Goal: Task Accomplishment & Management: Manage account settings

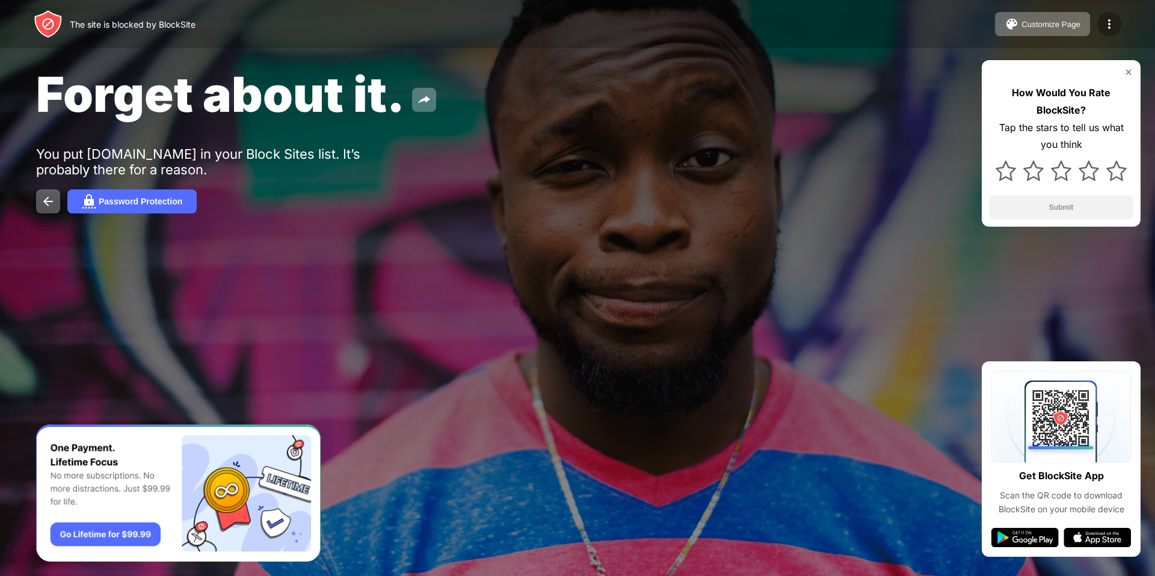
click at [1118, 28] on div at bounding box center [1109, 24] width 24 height 24
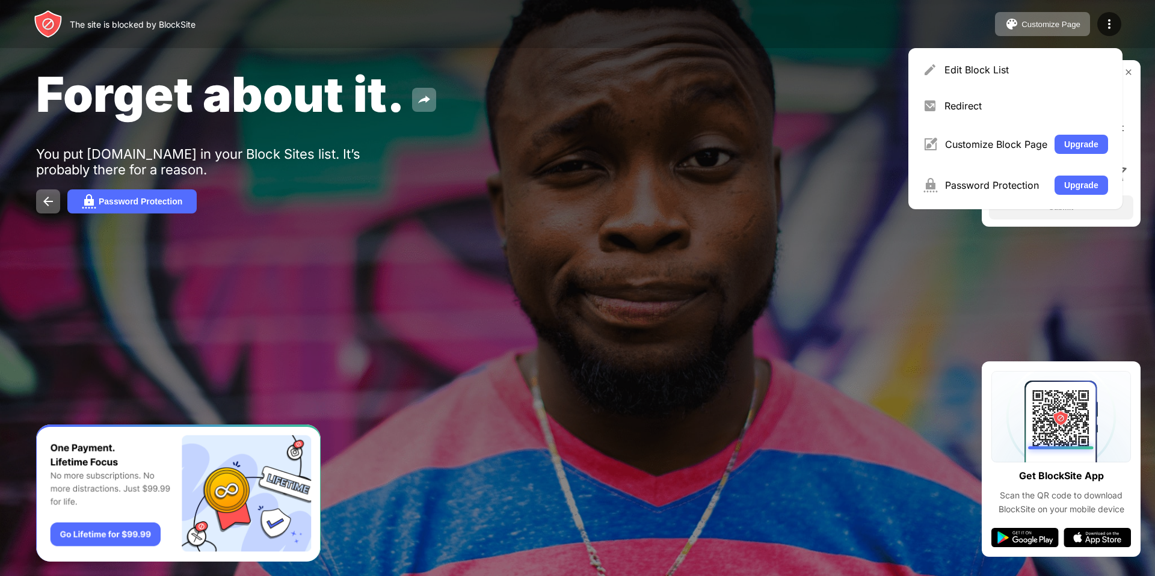
click at [974, 69] on div "Edit Block List" at bounding box center [1026, 70] width 164 height 12
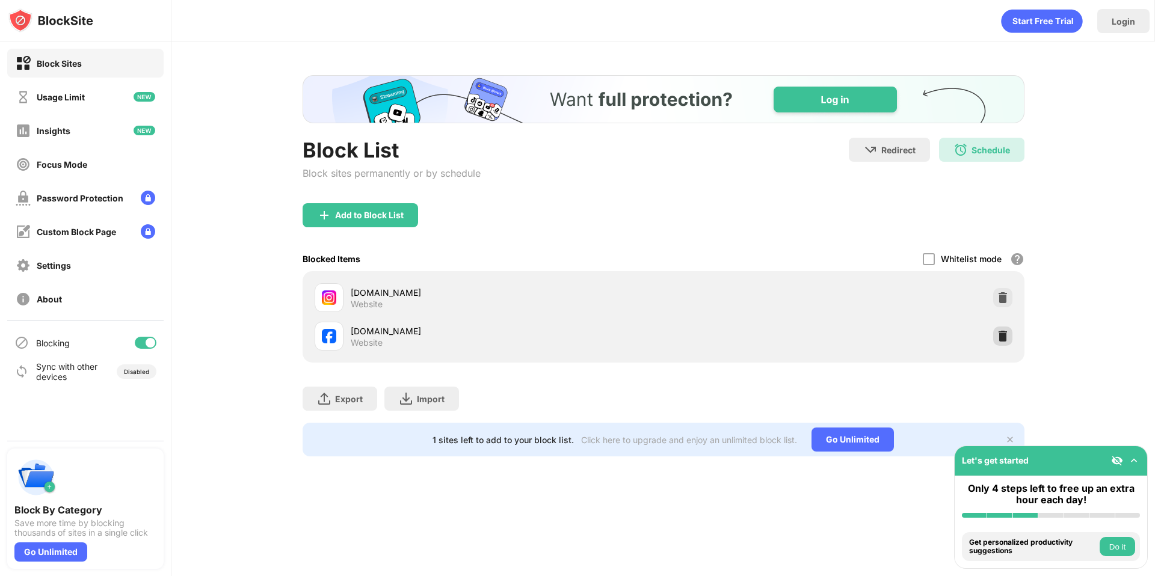
click at [1004, 336] on img at bounding box center [1003, 336] width 12 height 12
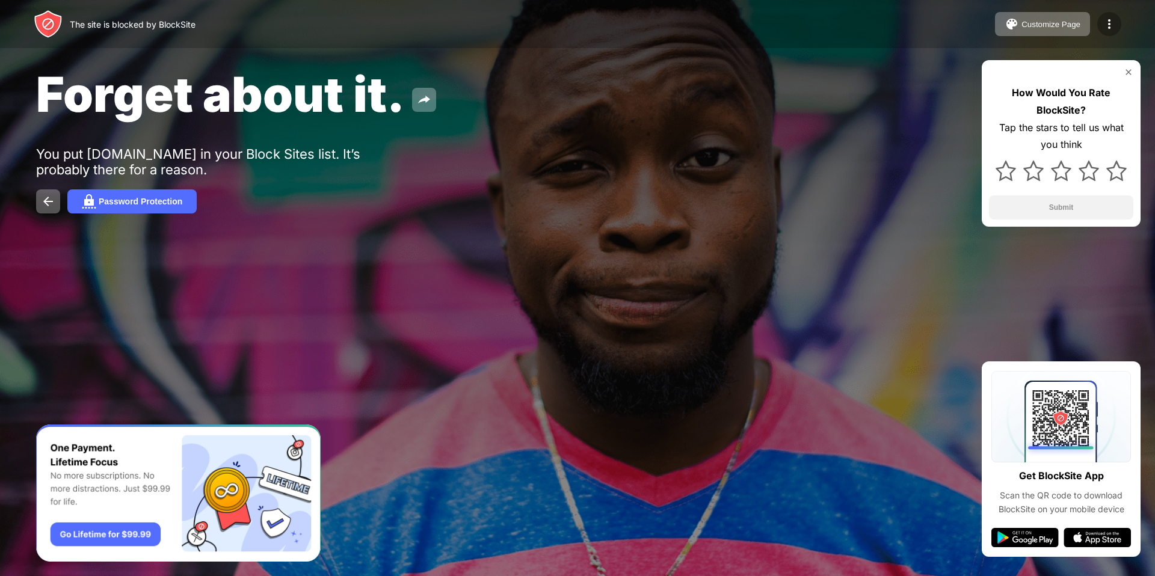
click at [1110, 29] on img at bounding box center [1109, 24] width 14 height 14
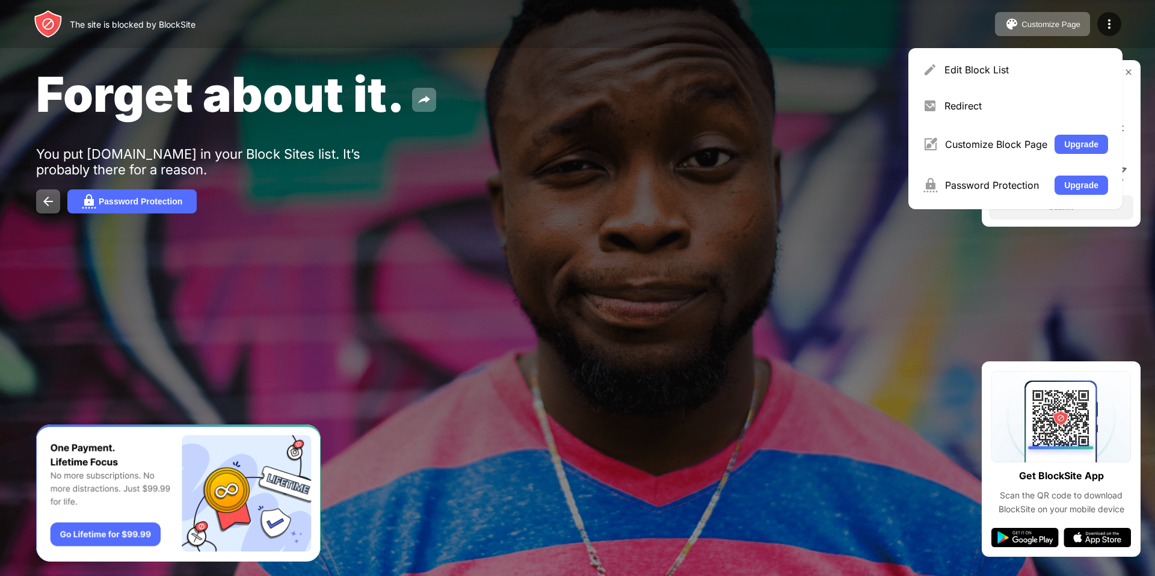
click at [978, 69] on div "Edit Block List" at bounding box center [1026, 70] width 164 height 12
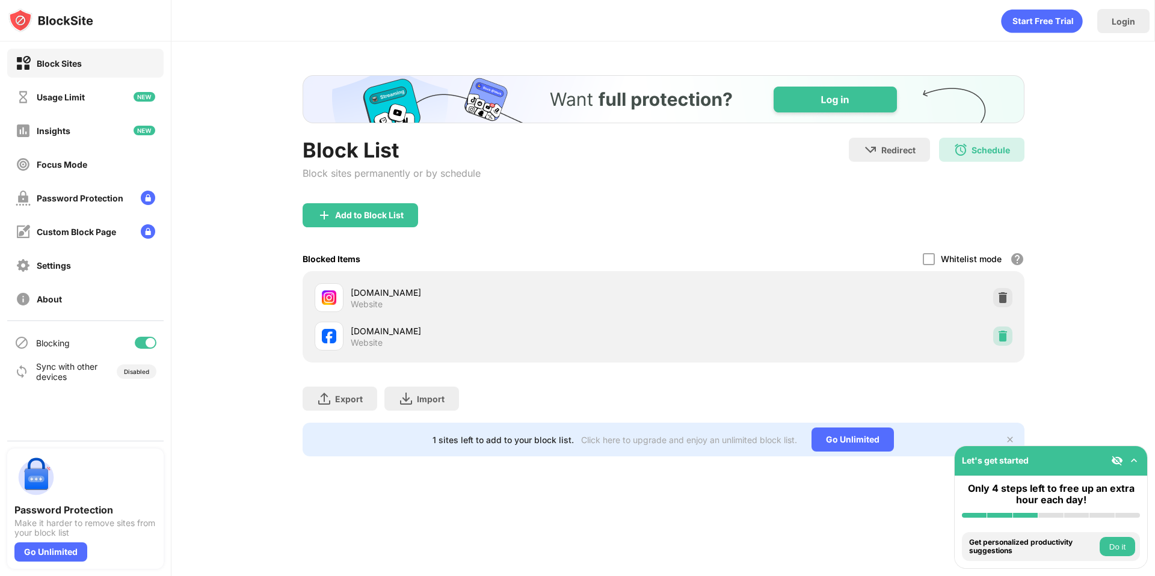
click at [1004, 329] on div at bounding box center [1002, 336] width 19 height 19
